Goal: Find specific page/section: Find specific page/section

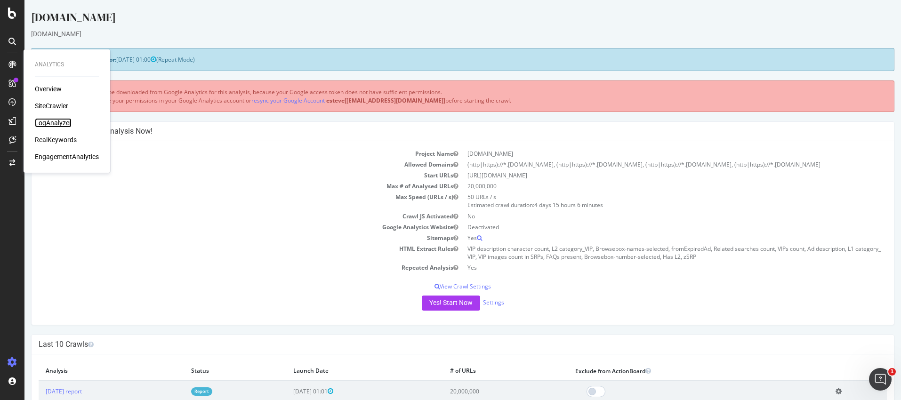
click at [56, 123] on div "LogAnalyzer" at bounding box center [53, 122] width 37 height 9
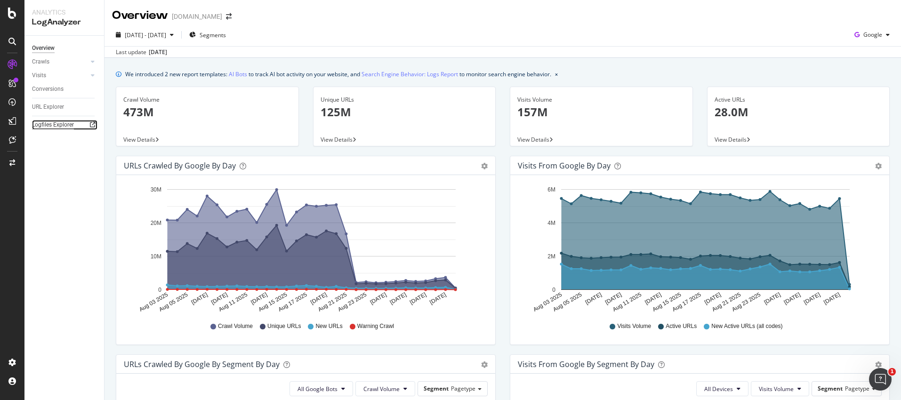
click at [64, 127] on div "Logfiles Explorer" at bounding box center [53, 125] width 42 height 10
click at [56, 110] on div "ActionBoard" at bounding box center [53, 107] width 37 height 9
